Goal: Task Accomplishment & Management: Manage account settings

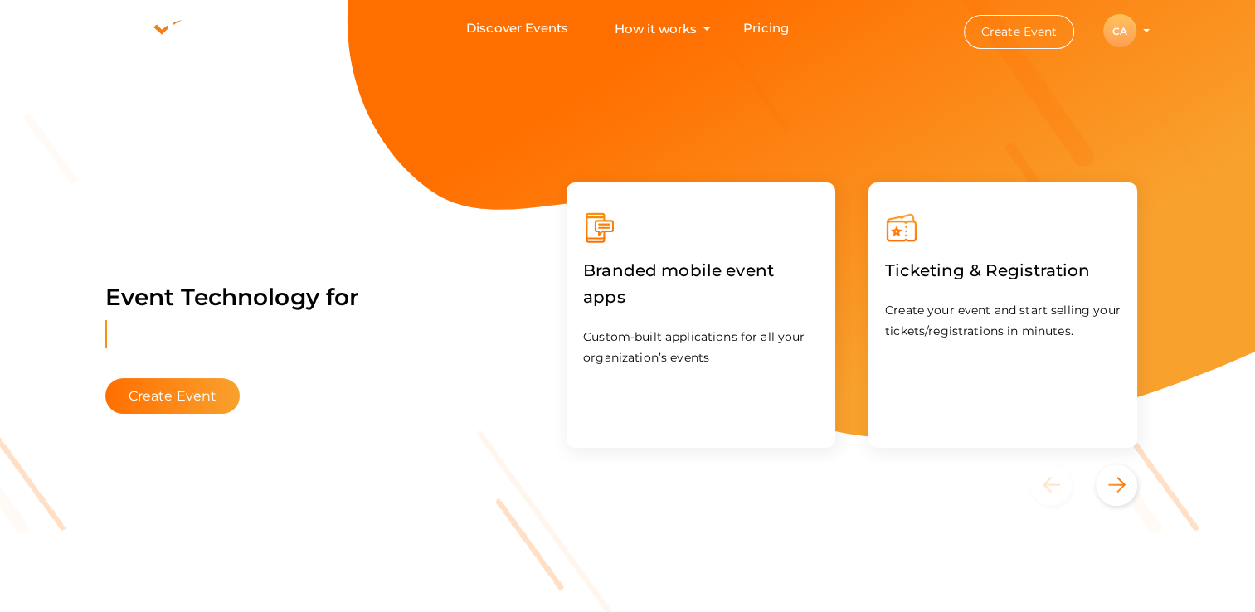
click at [1112, 34] on div "CA" at bounding box center [1119, 30] width 33 height 33
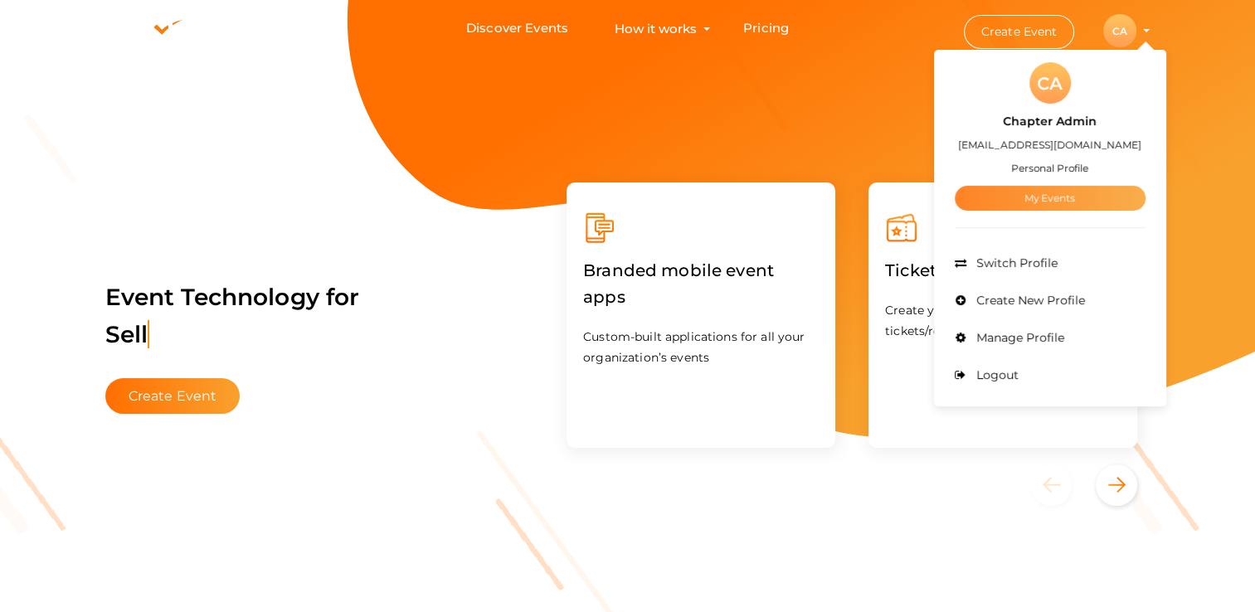
click at [1041, 191] on link "My Events" at bounding box center [1049, 198] width 191 height 25
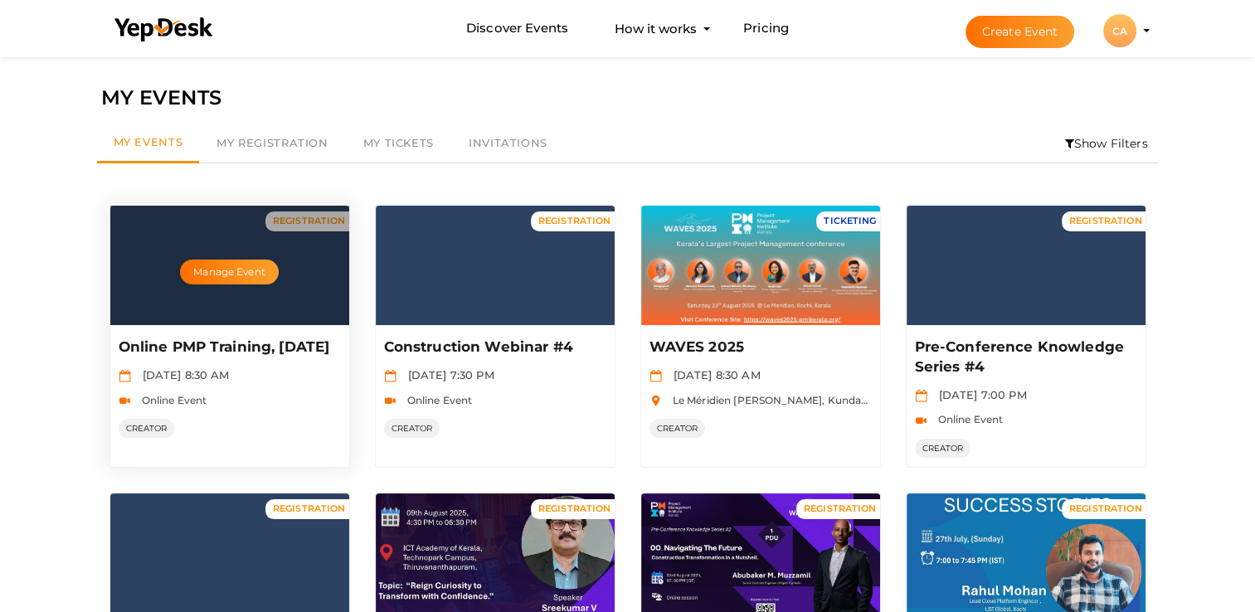
click at [269, 289] on div "Manage Event" at bounding box center [229, 265] width 239 height 119
click at [225, 274] on button "Manage Event" at bounding box center [229, 272] width 98 height 25
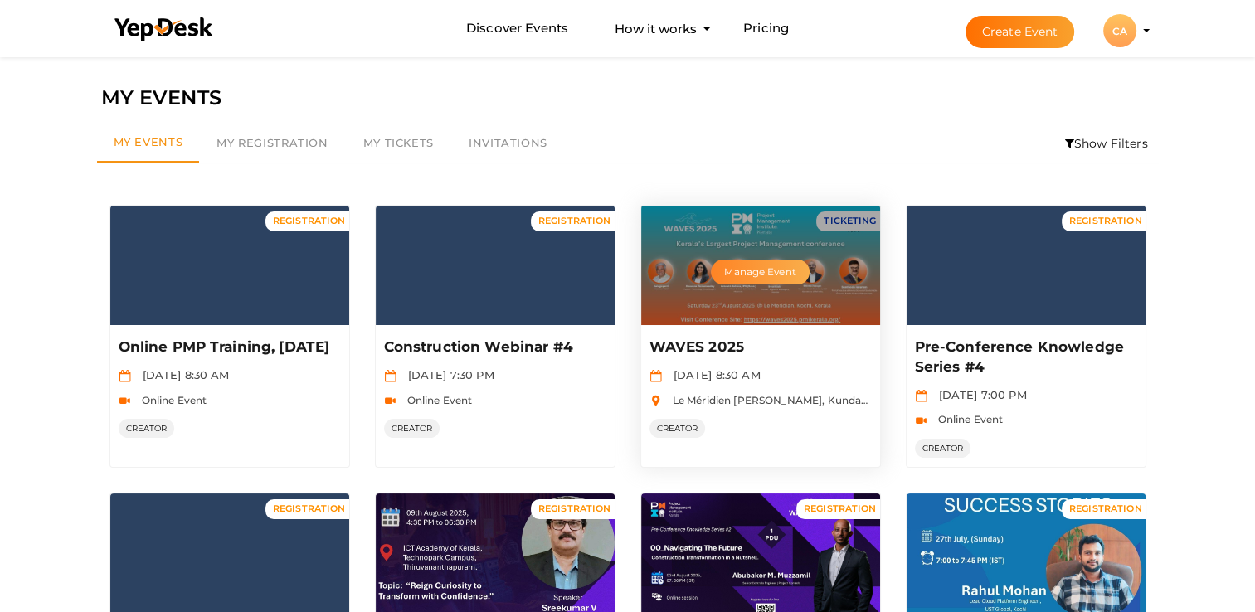
click at [745, 272] on button "Manage Event" at bounding box center [760, 272] width 98 height 25
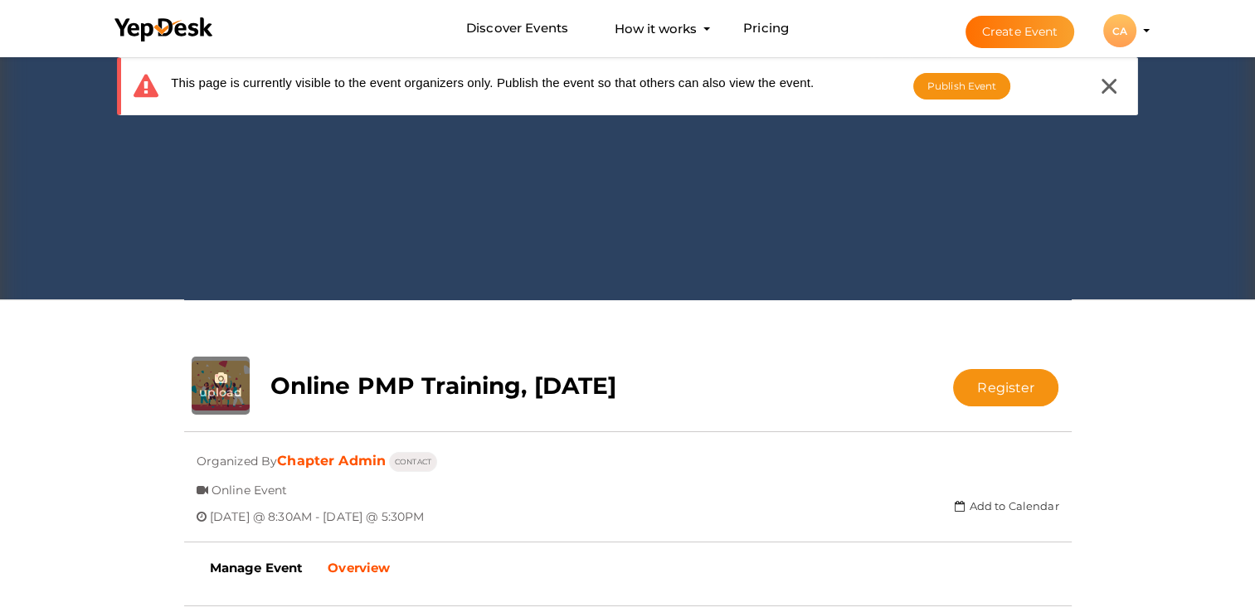
scroll to position [83, 0]
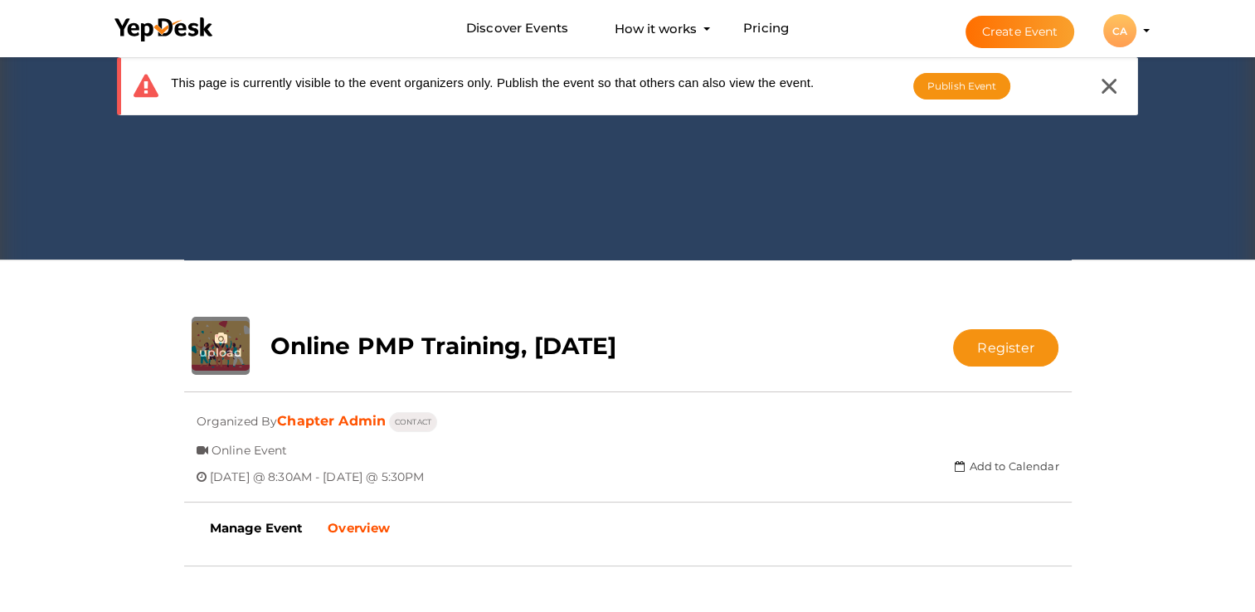
click at [343, 520] on b "Overview" at bounding box center [359, 528] width 62 height 16
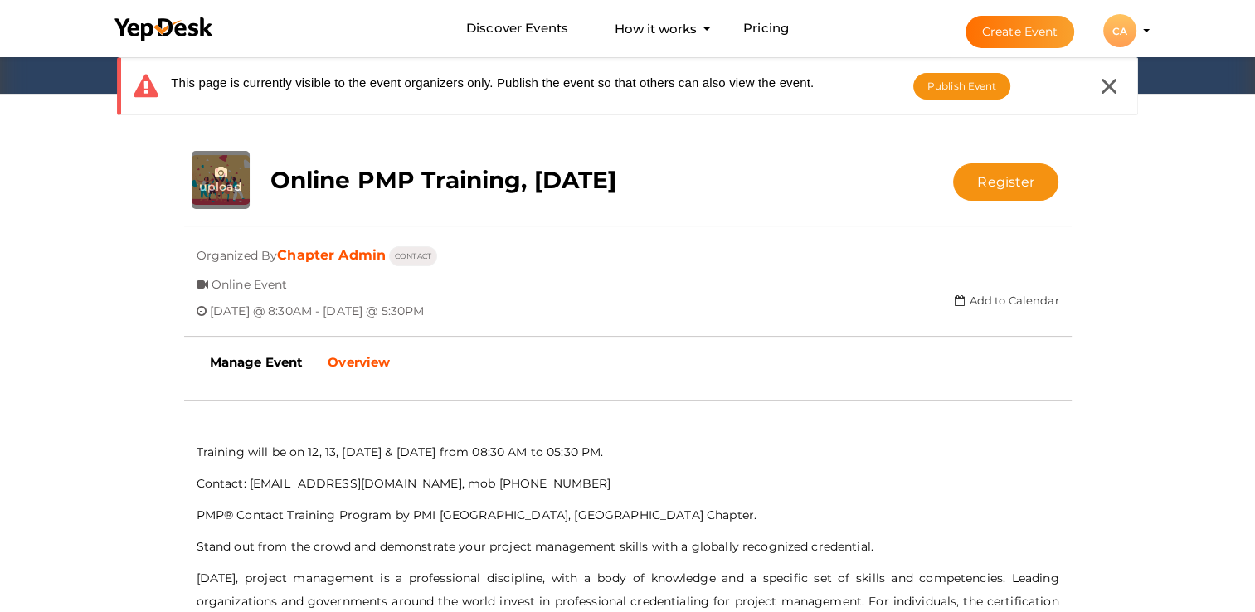
click at [367, 363] on b "Overview" at bounding box center [359, 362] width 62 height 16
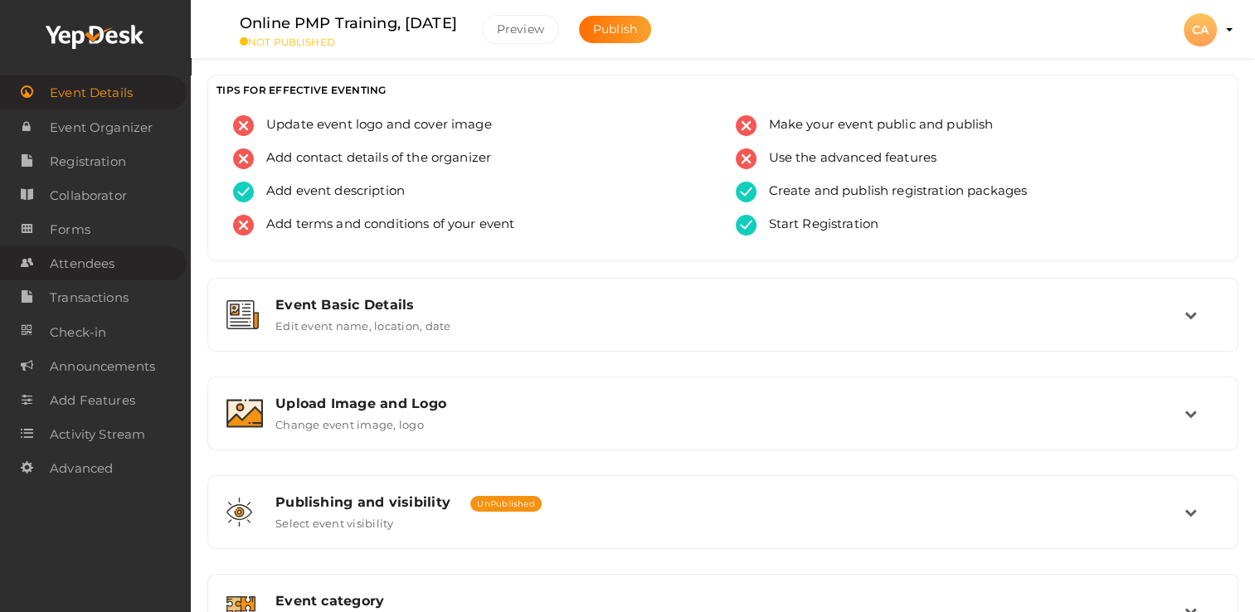
click at [80, 268] on span "Attendees" at bounding box center [82, 263] width 65 height 33
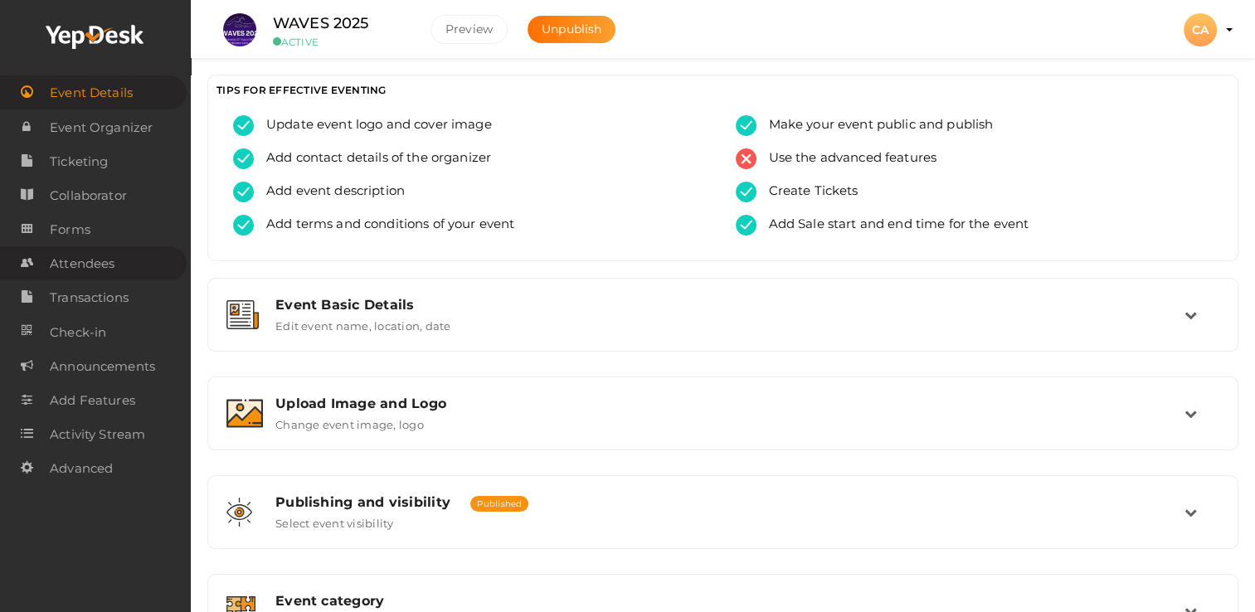
click at [93, 257] on span "Attendees" at bounding box center [82, 263] width 65 height 33
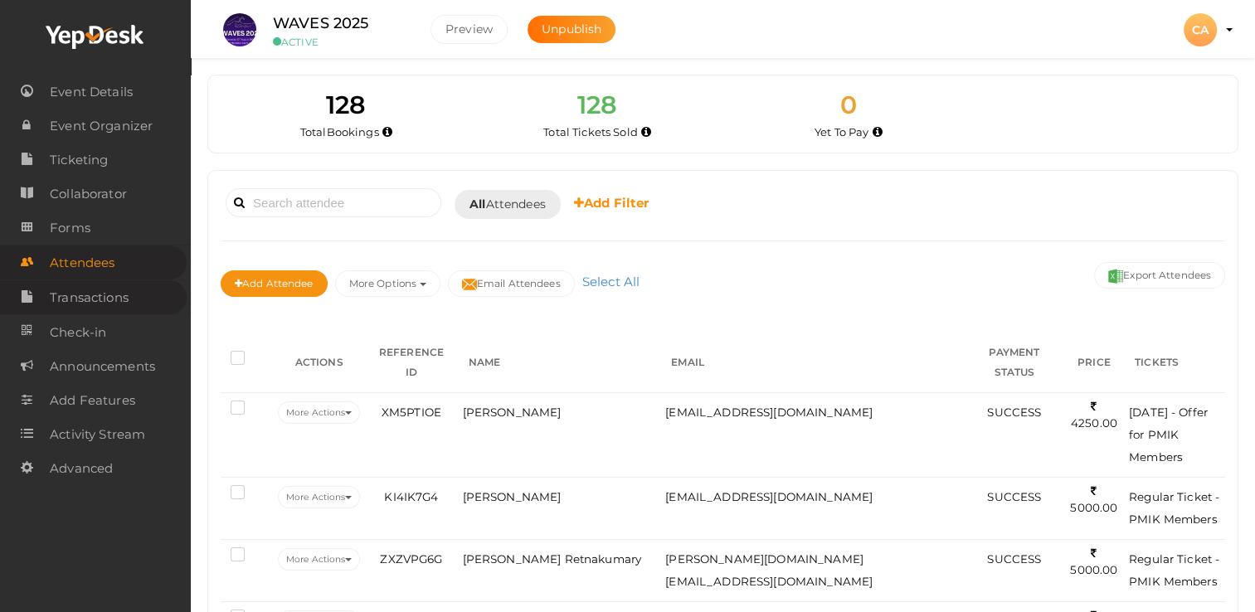
click at [110, 308] on span "Transactions" at bounding box center [89, 297] width 79 height 33
